Goal: Information Seeking & Learning: Learn about a topic

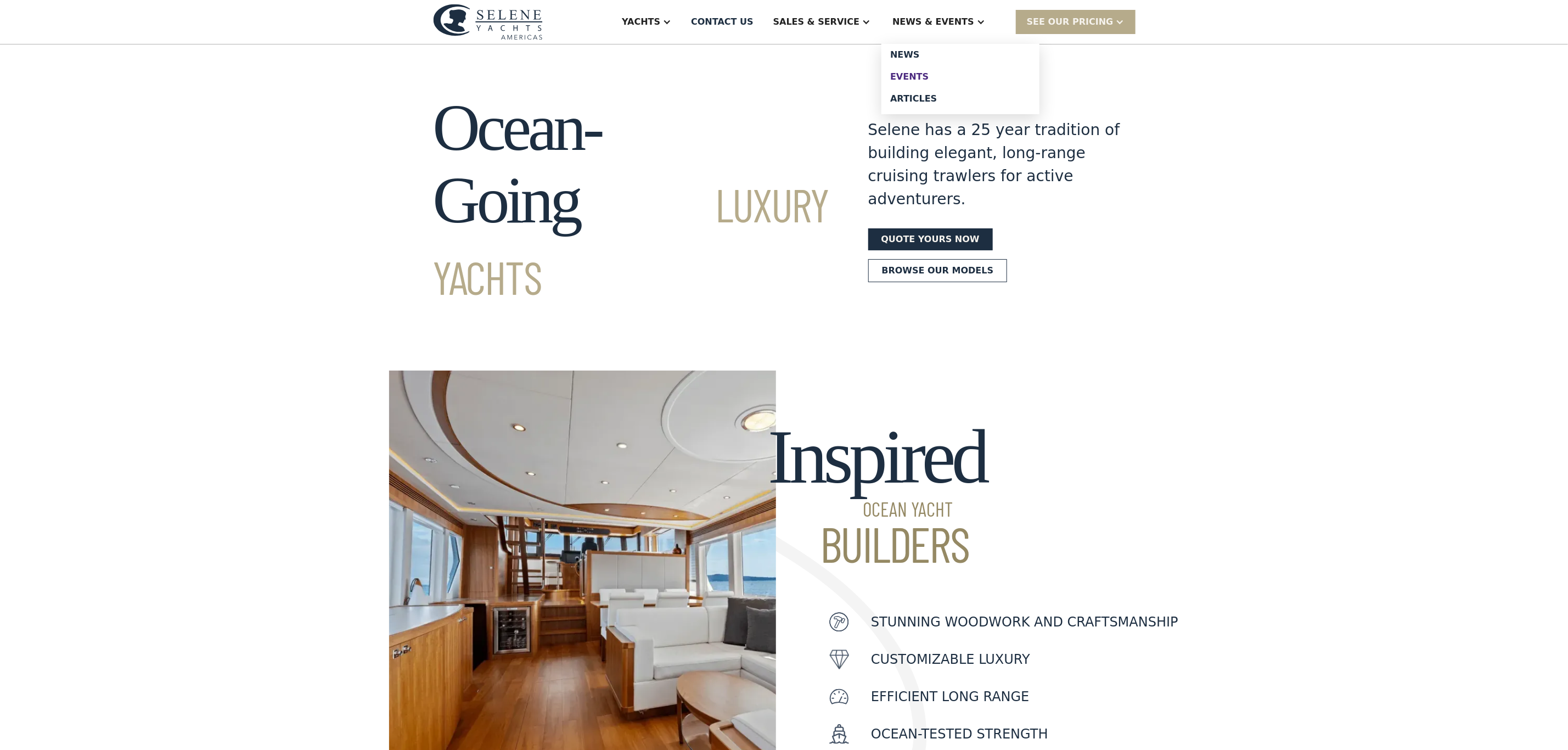
click at [943, 72] on div "Events" at bounding box center [960, 77] width 141 height 9
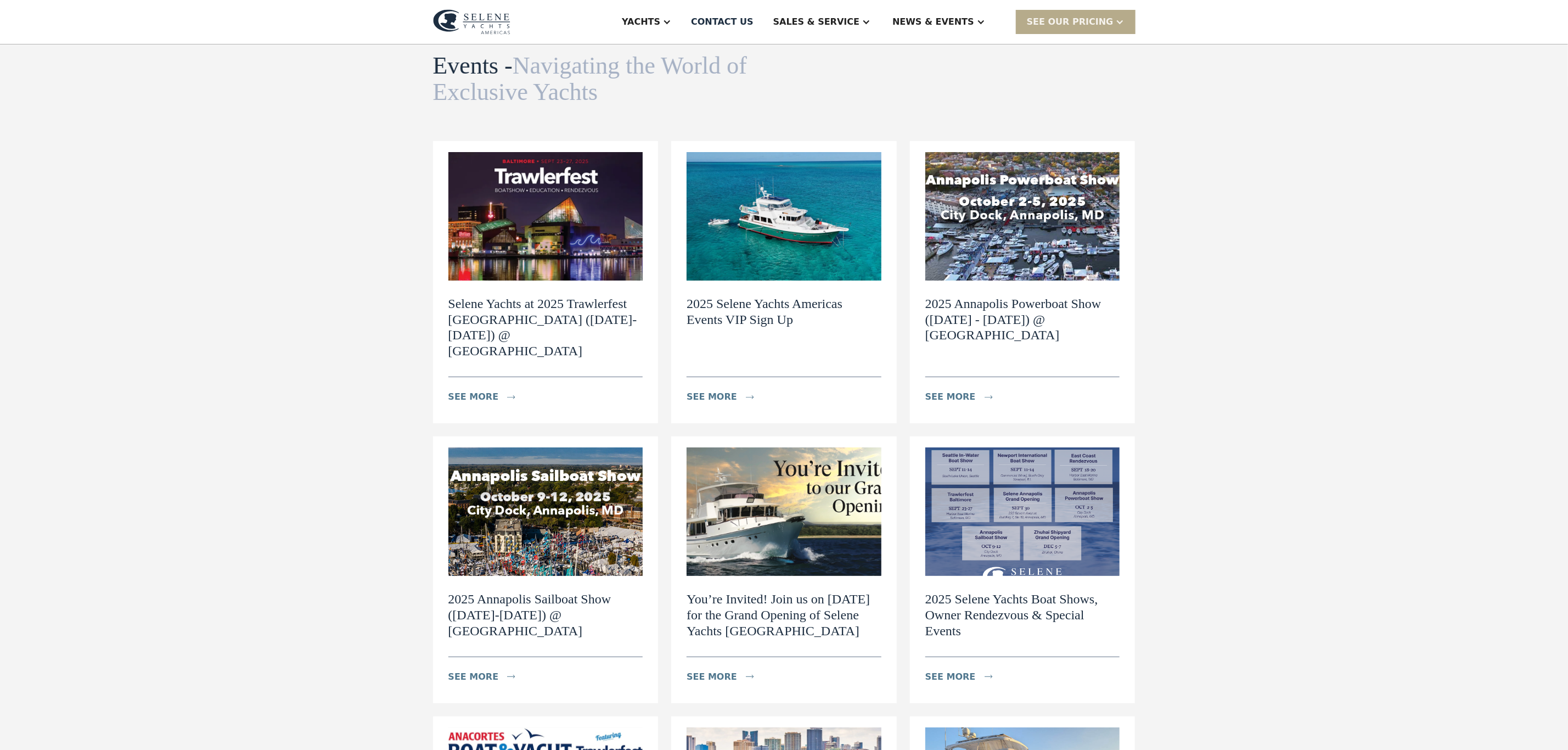
scroll to position [82, 0]
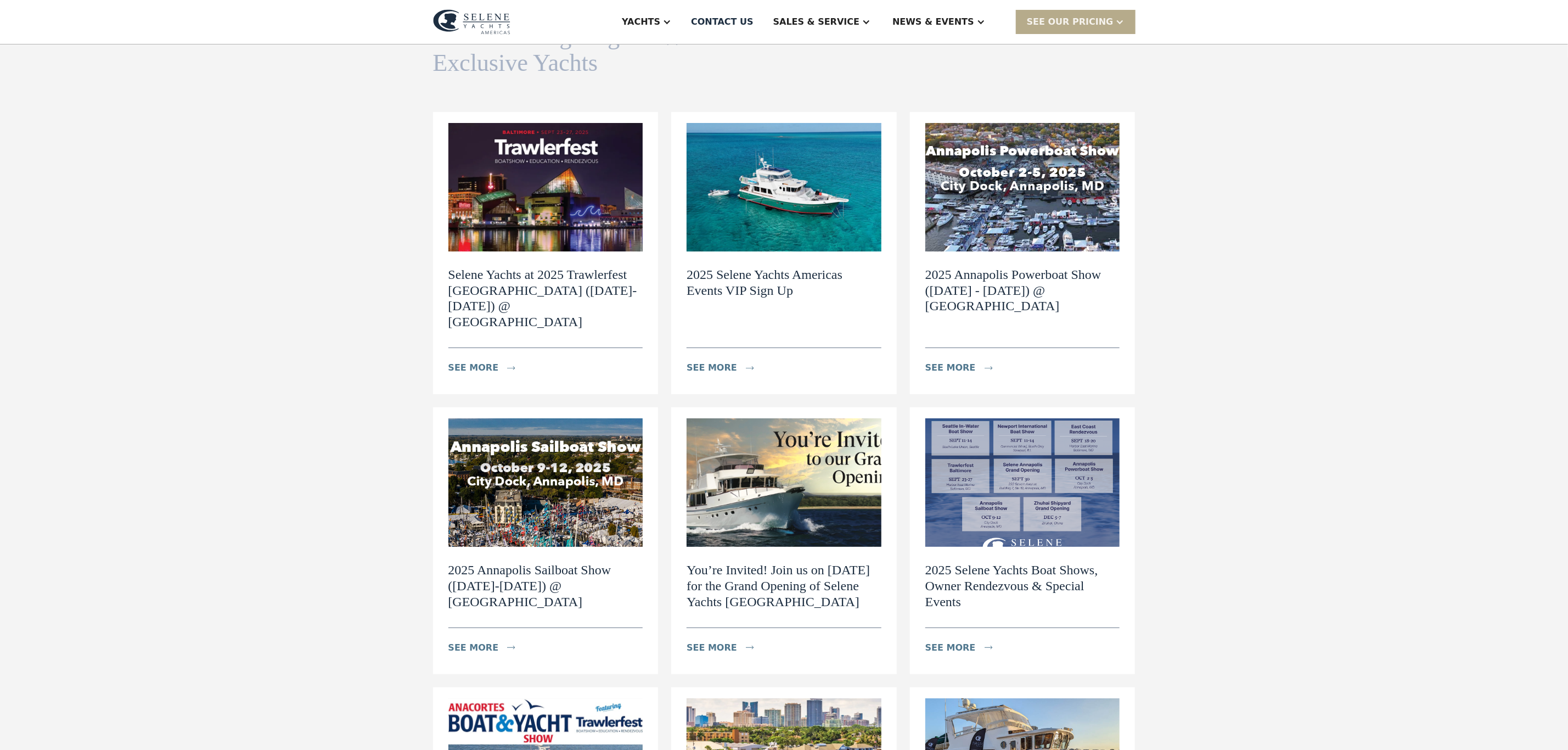
click at [971, 298] on h2 "2025 Annapolis Powerboat Show ([DATE] - [DATE]) @ [GEOGRAPHIC_DATA]" at bounding box center [1022, 290] width 195 height 47
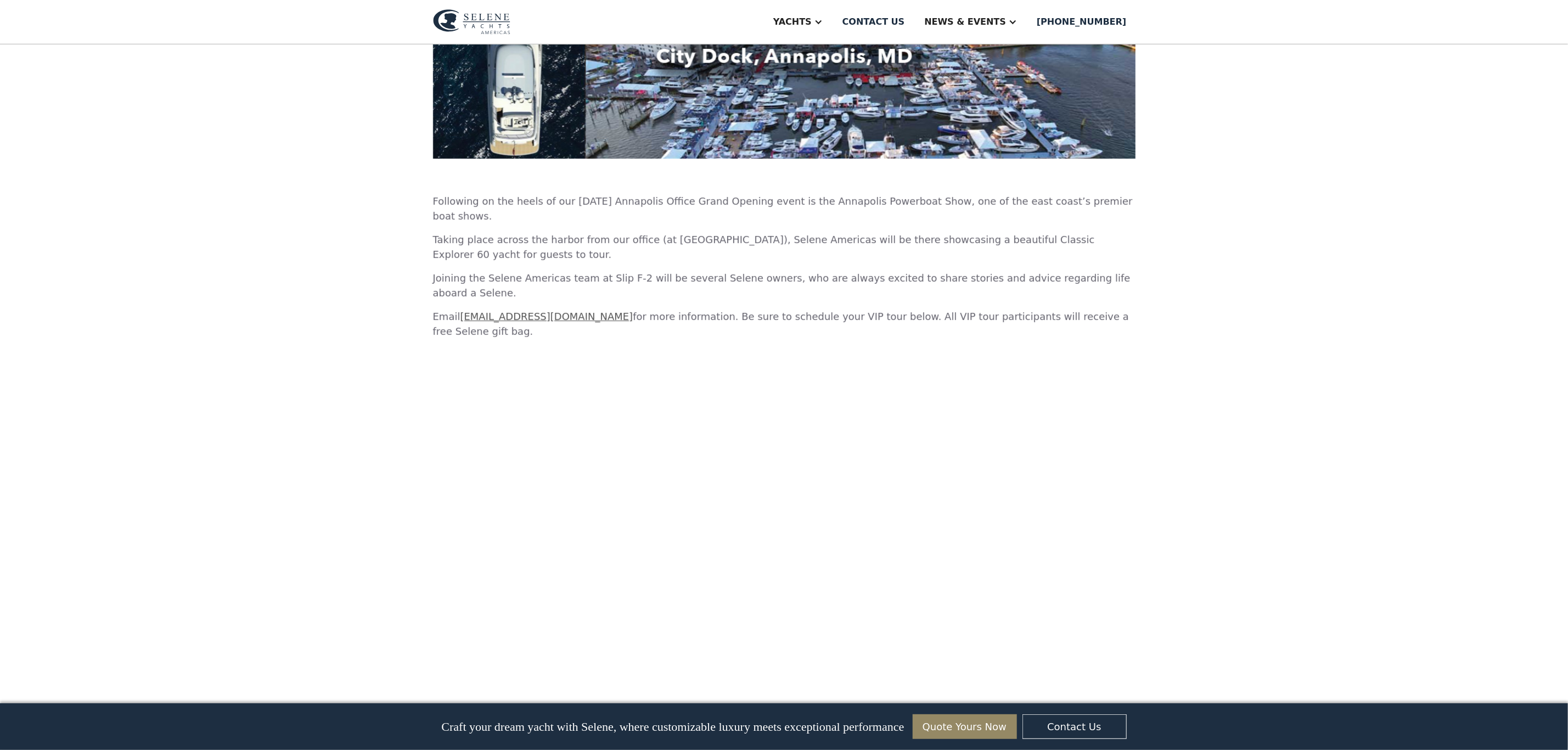
scroll to position [494, 0]
